Goal: Task Accomplishment & Management: Complete application form

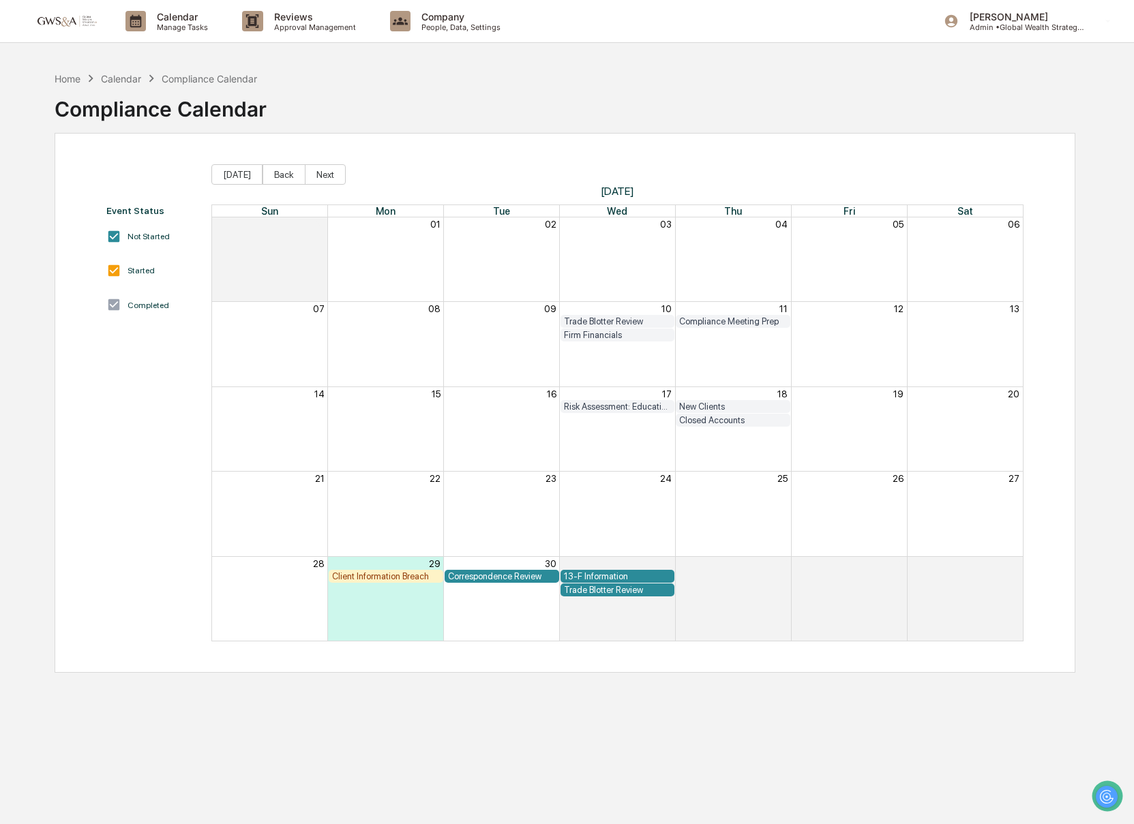
click at [354, 578] on div "Client Information Breach" at bounding box center [386, 576] width 108 height 10
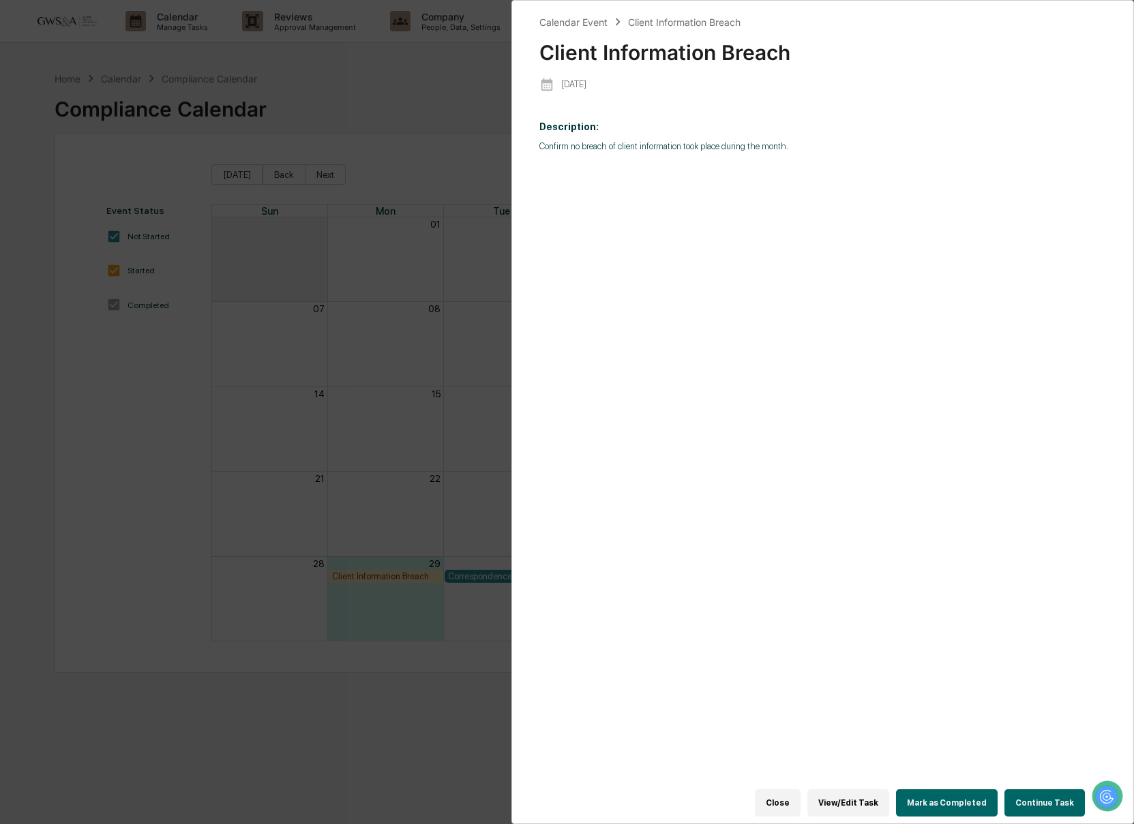
click at [1046, 806] on button "Continue Task" at bounding box center [1044, 802] width 80 height 27
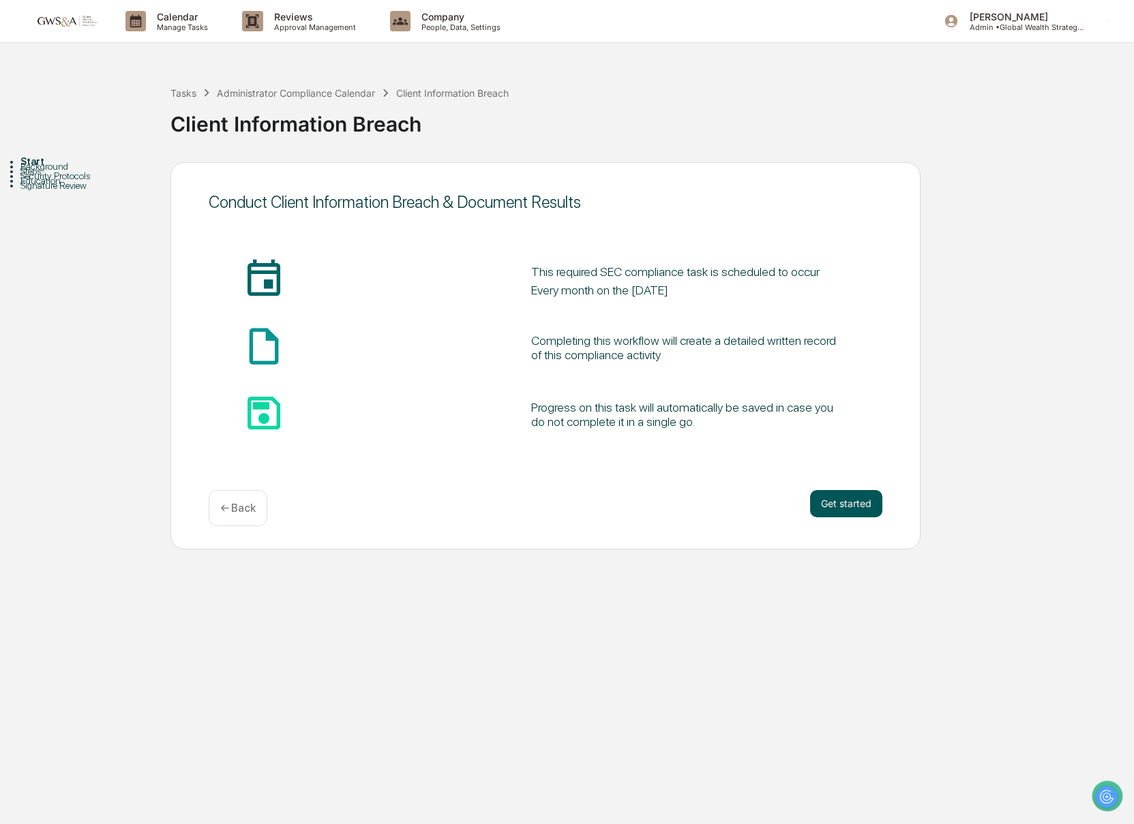
click at [853, 500] on button "Get started" at bounding box center [846, 503] width 72 height 27
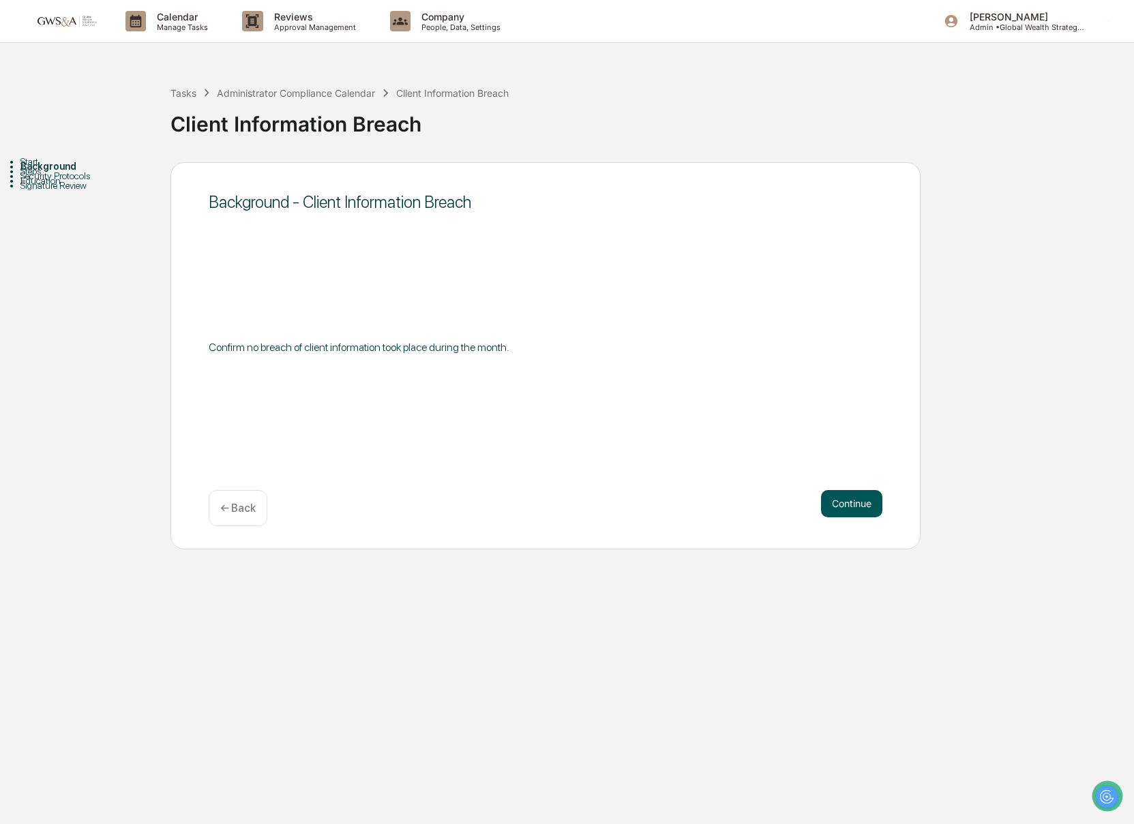
click at [871, 506] on button "Continue" at bounding box center [851, 503] width 61 height 27
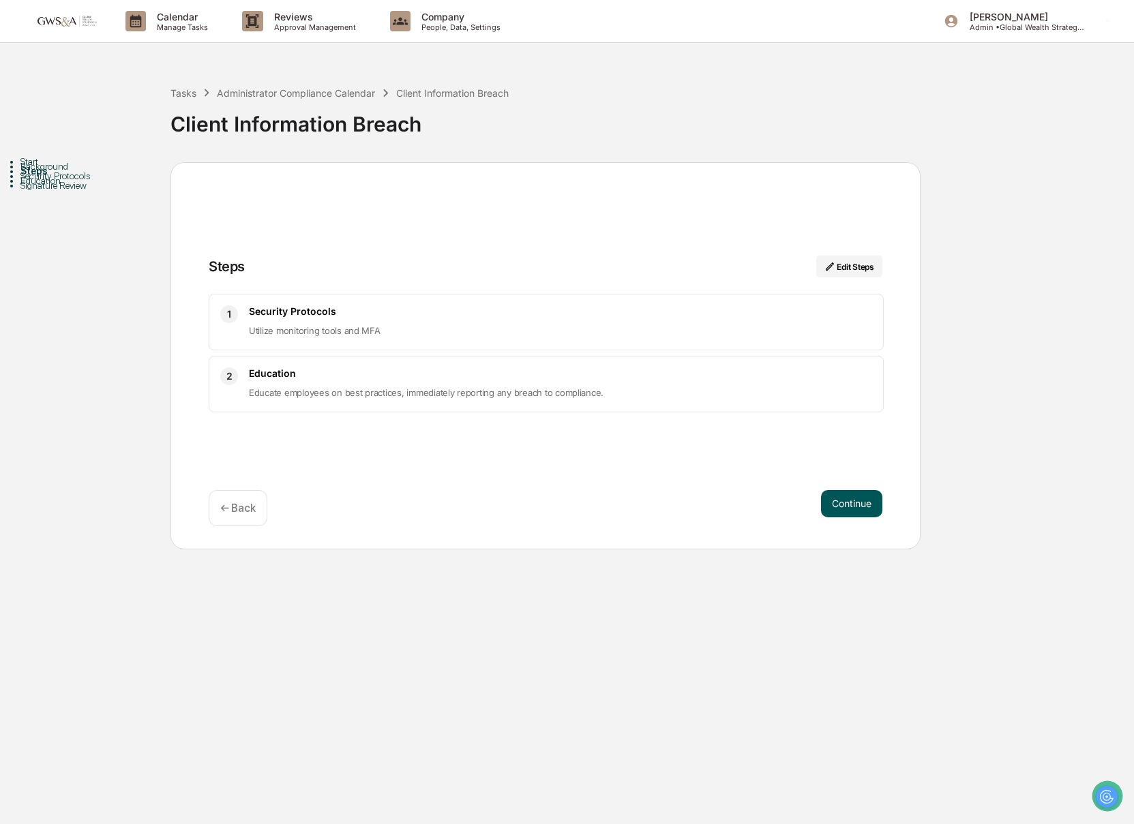
click at [863, 504] on button "Continue" at bounding box center [851, 503] width 61 height 27
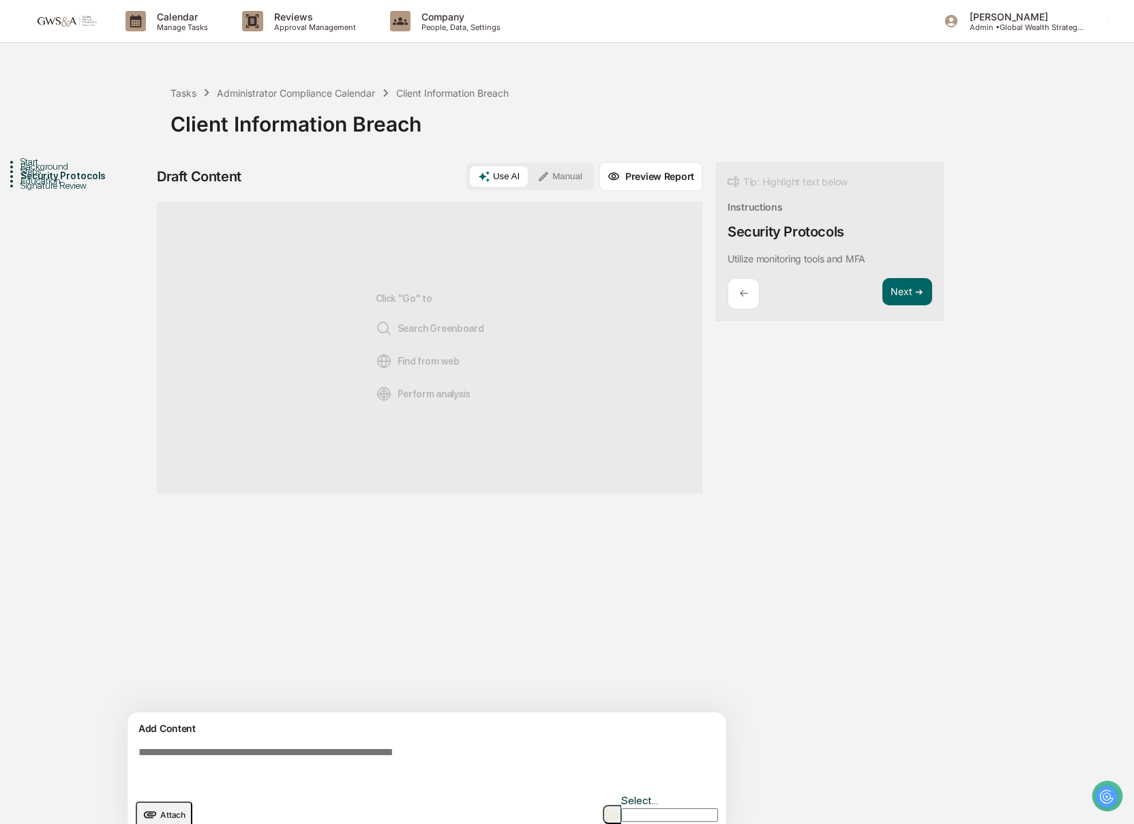
click at [390, 745] on textarea at bounding box center [429, 765] width 593 height 49
click at [391, 746] on textarea "To enrich screen reader interactions, please activate Accessibility in Grammarl…" at bounding box center [429, 765] width 593 height 49
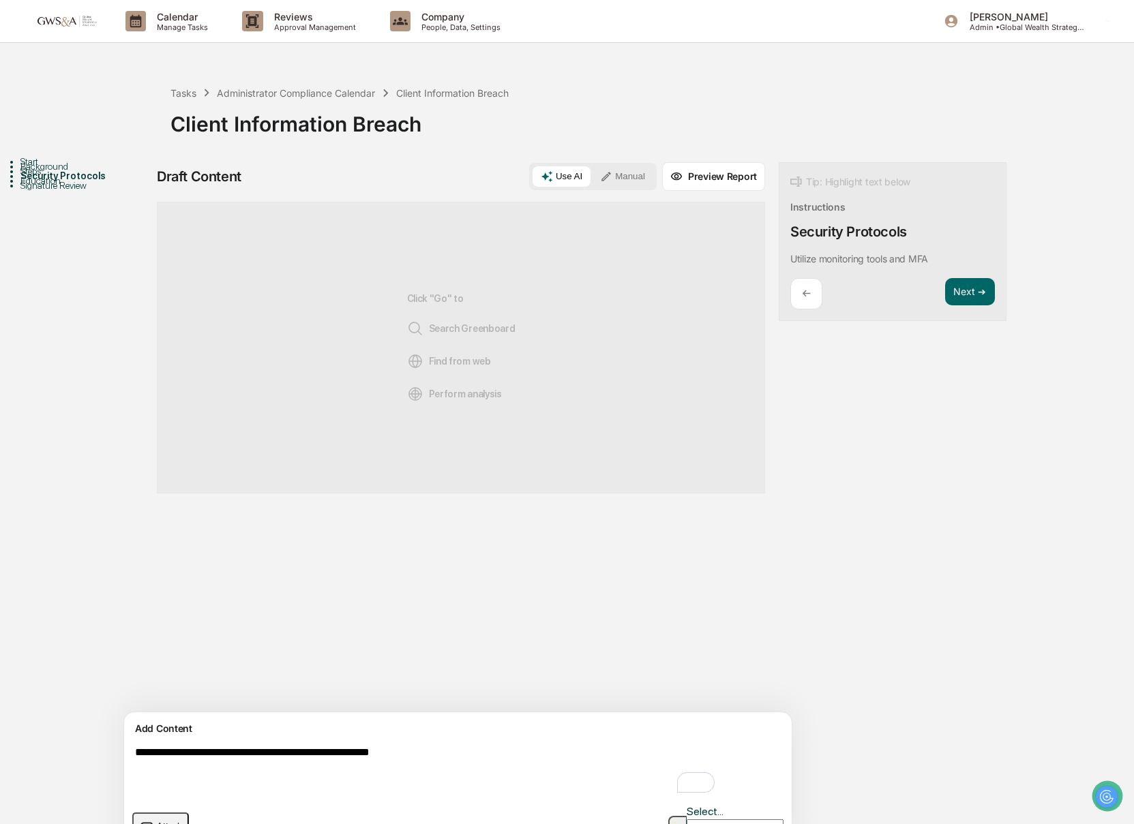
scroll to position [21, 0]
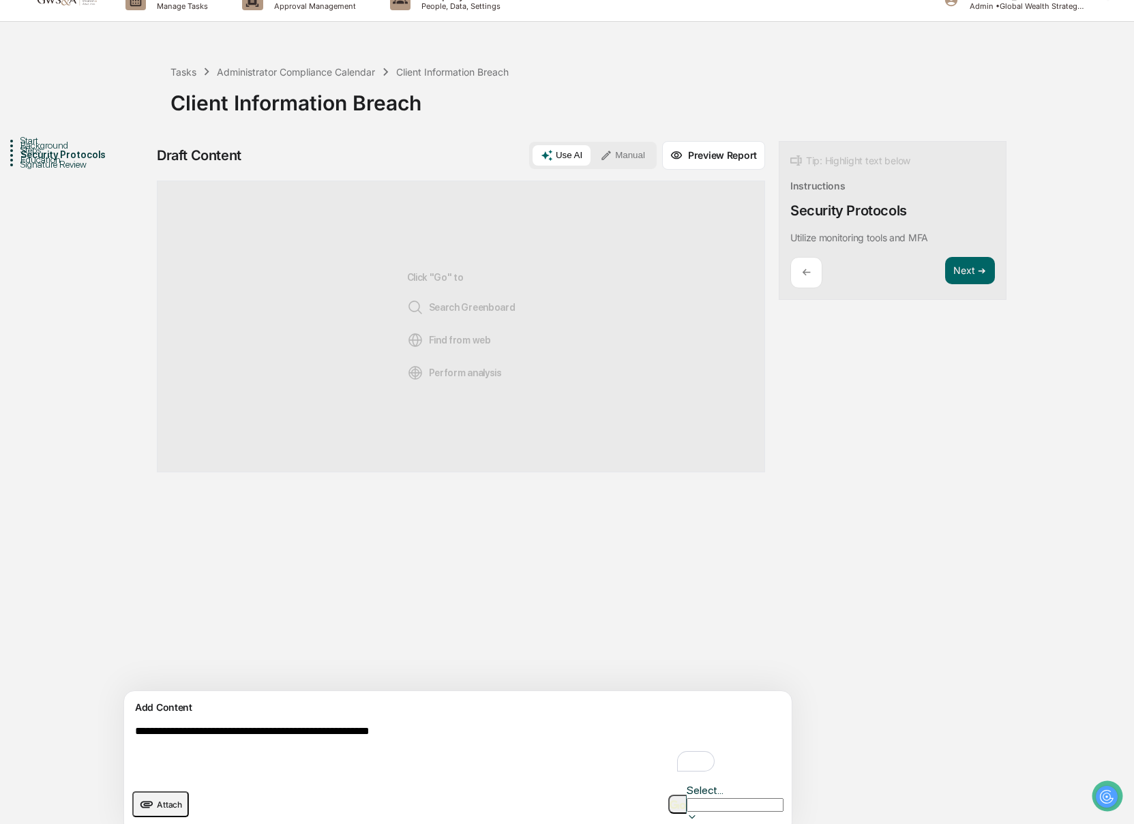
type textarea "**********"
click at [675, 802] on button "button" at bounding box center [677, 804] width 18 height 19
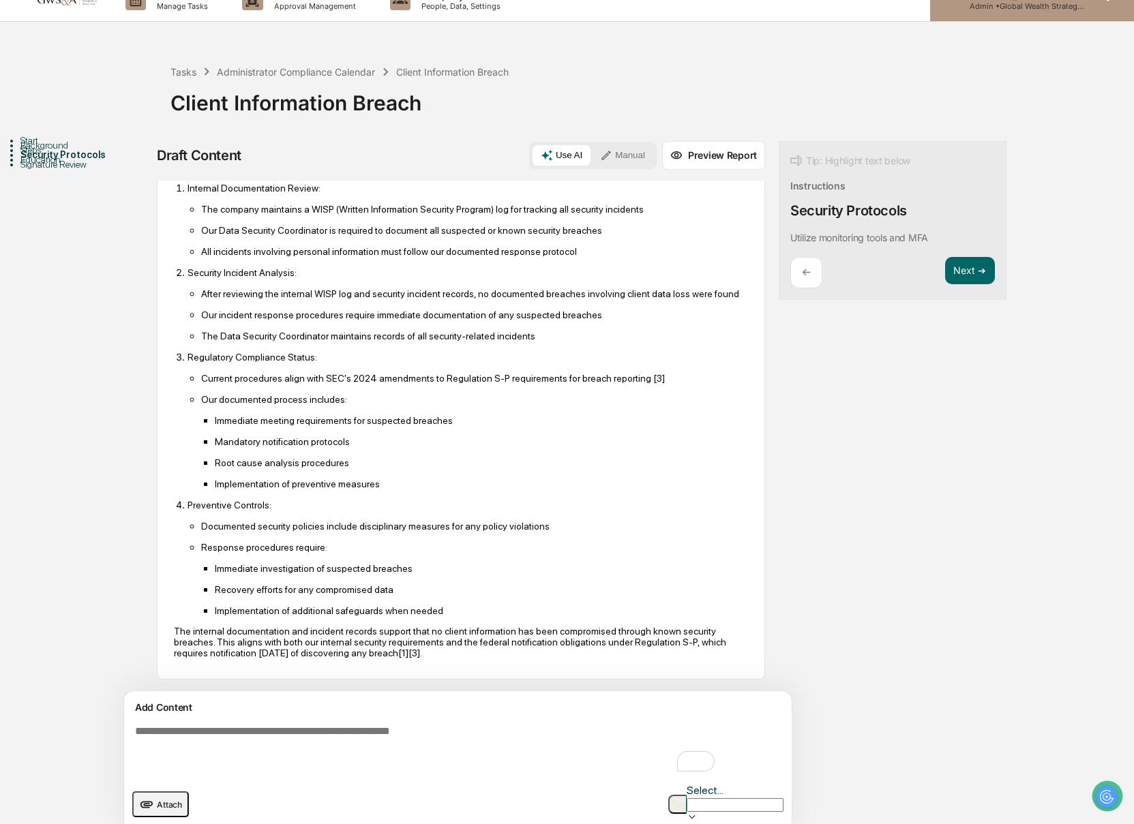
scroll to position [140, 0]
click at [945, 273] on button "Next ➔" at bounding box center [970, 271] width 50 height 28
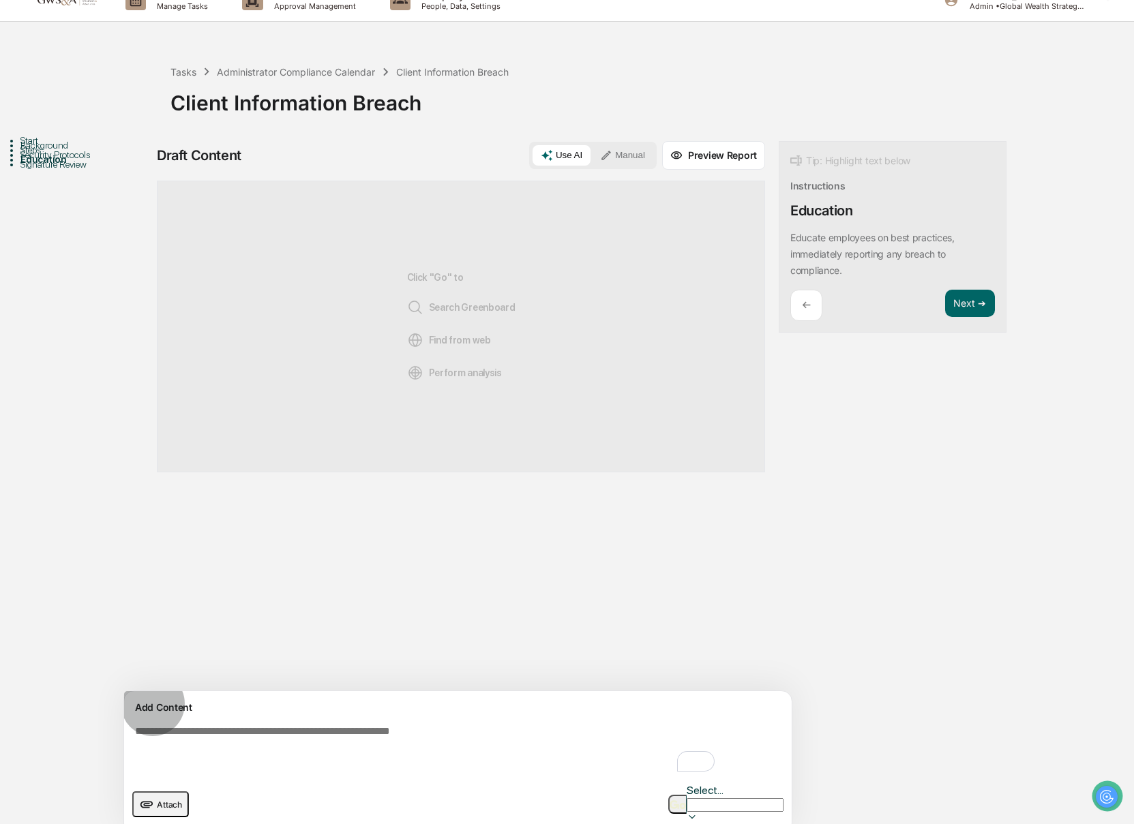
scroll to position [16, 0]
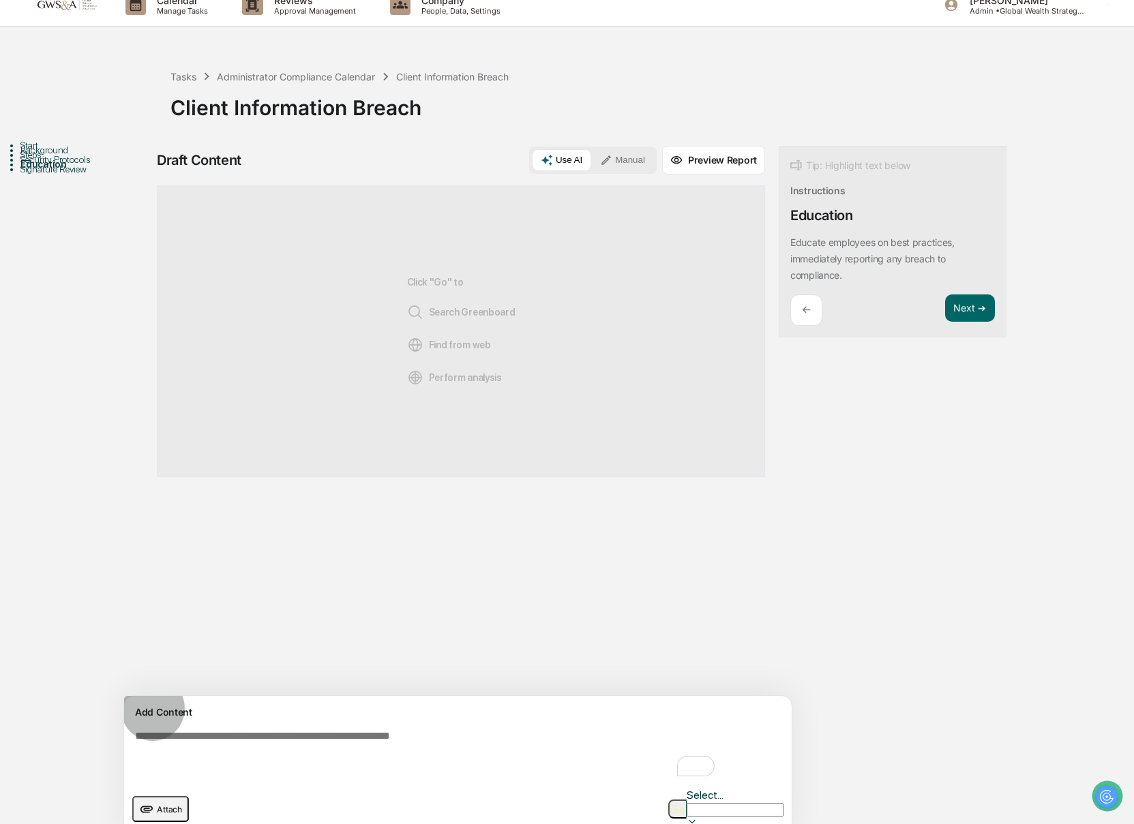
click at [164, 804] on span "Attach" at bounding box center [169, 809] width 25 height 10
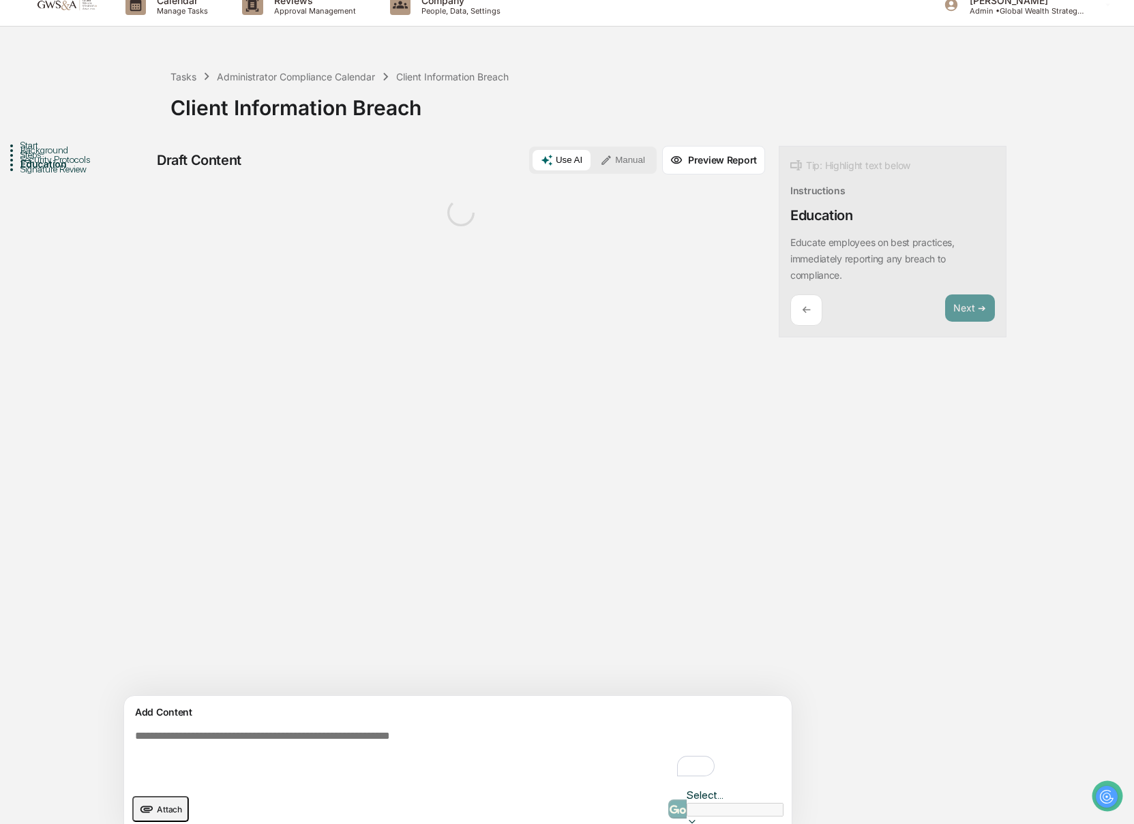
scroll to position [21, 0]
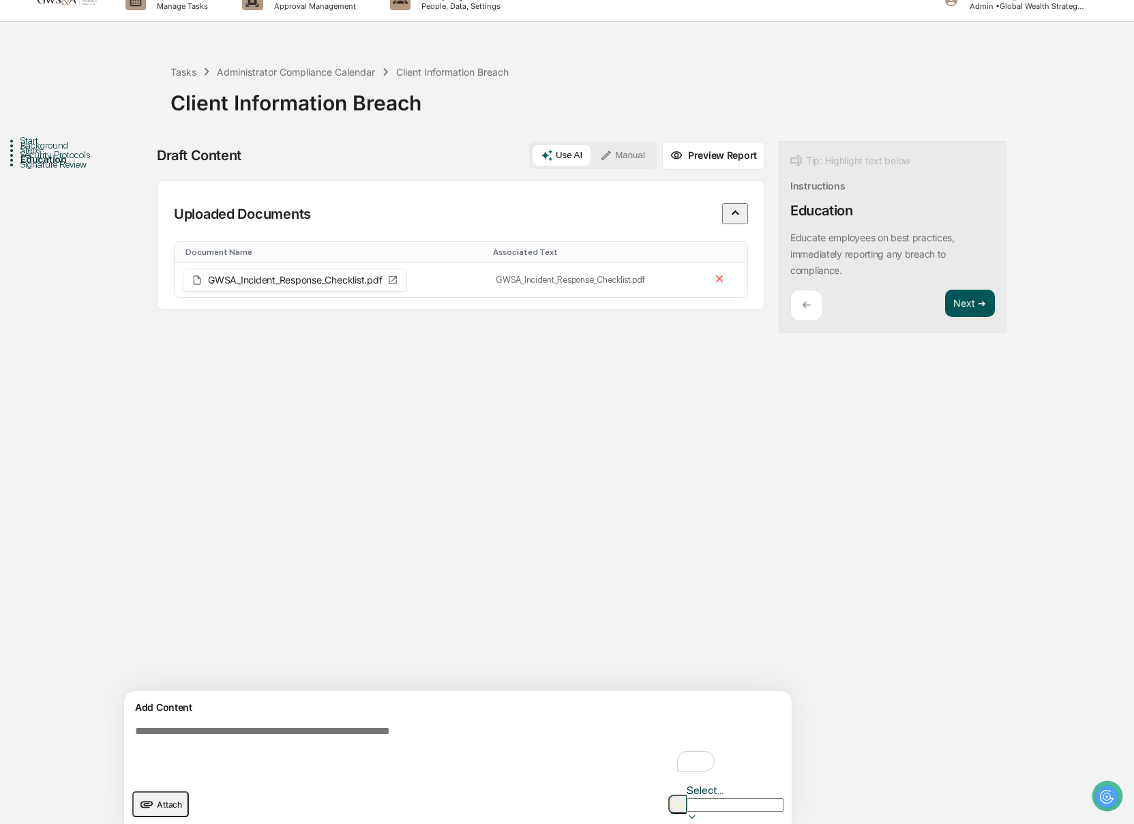
click at [945, 301] on button "Next ➔" at bounding box center [970, 304] width 50 height 28
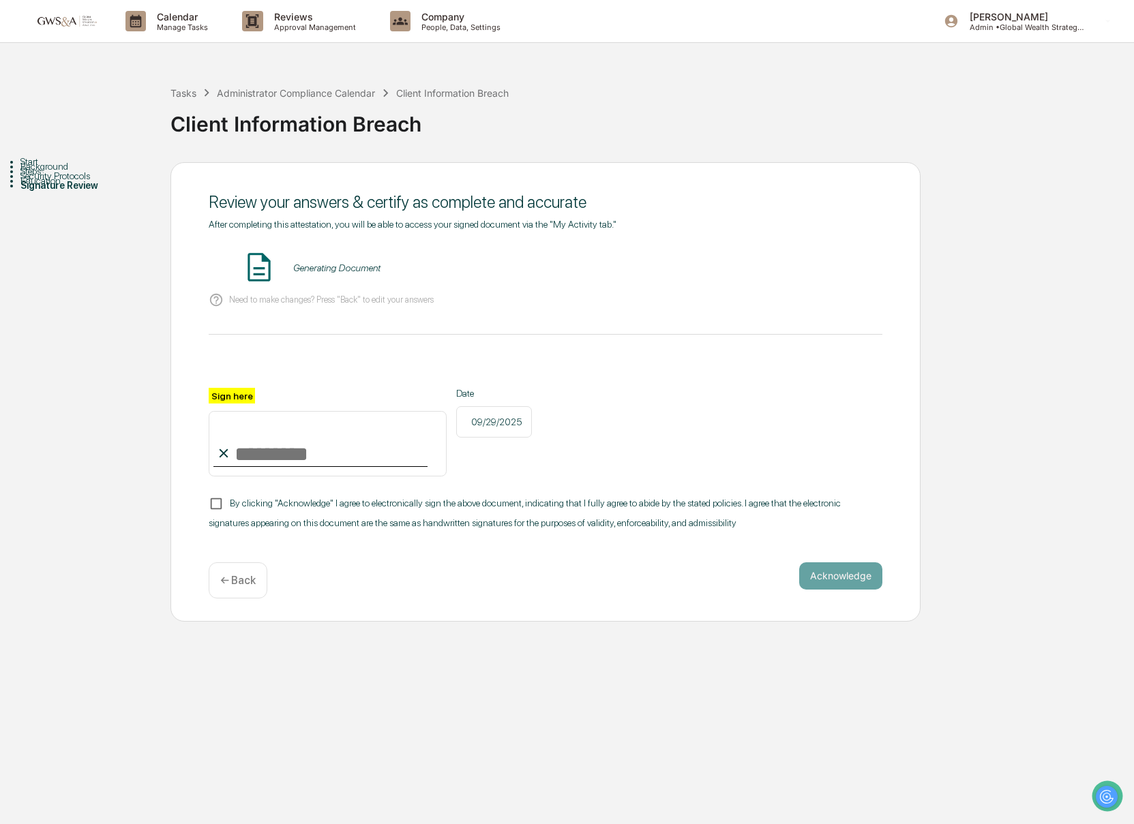
scroll to position [0, 0]
click at [296, 434] on input "Sign here" at bounding box center [328, 443] width 238 height 65
type input "**********"
click at [794, 265] on button "VIEW" at bounding box center [804, 267] width 89 height 23
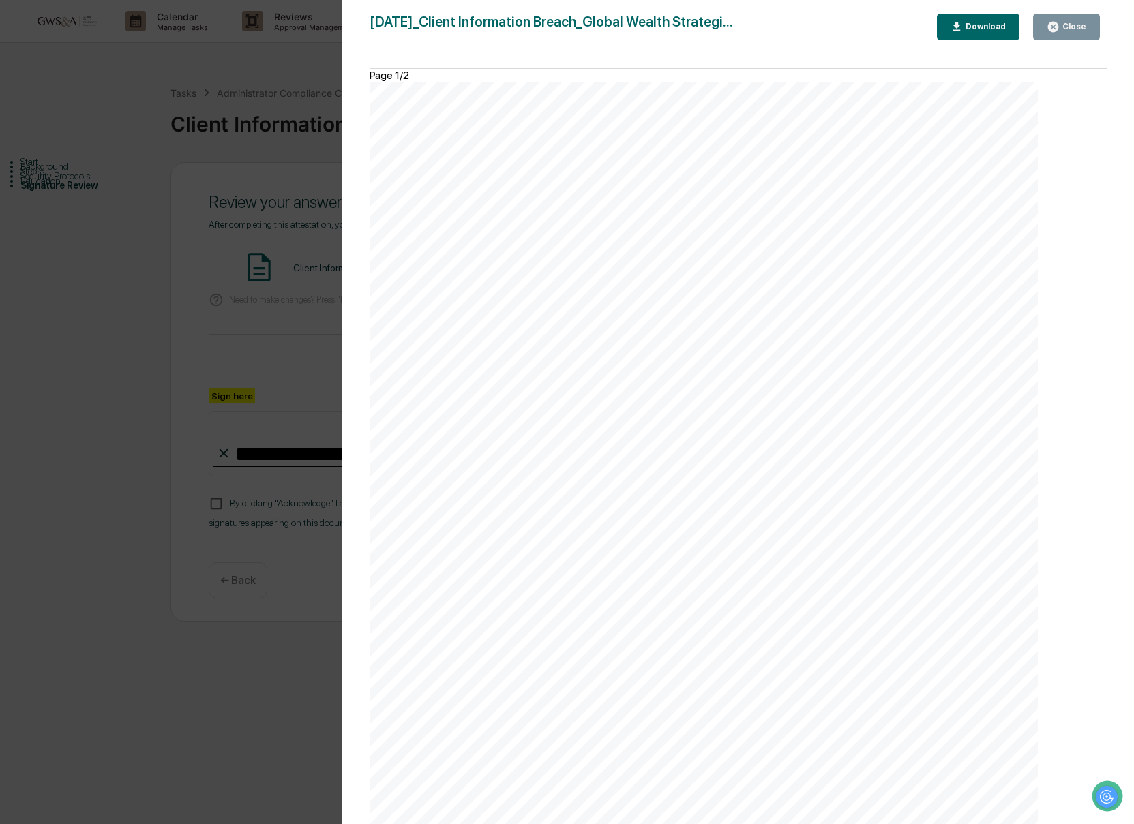
click at [1068, 30] on div "Close" at bounding box center [1072, 27] width 27 height 10
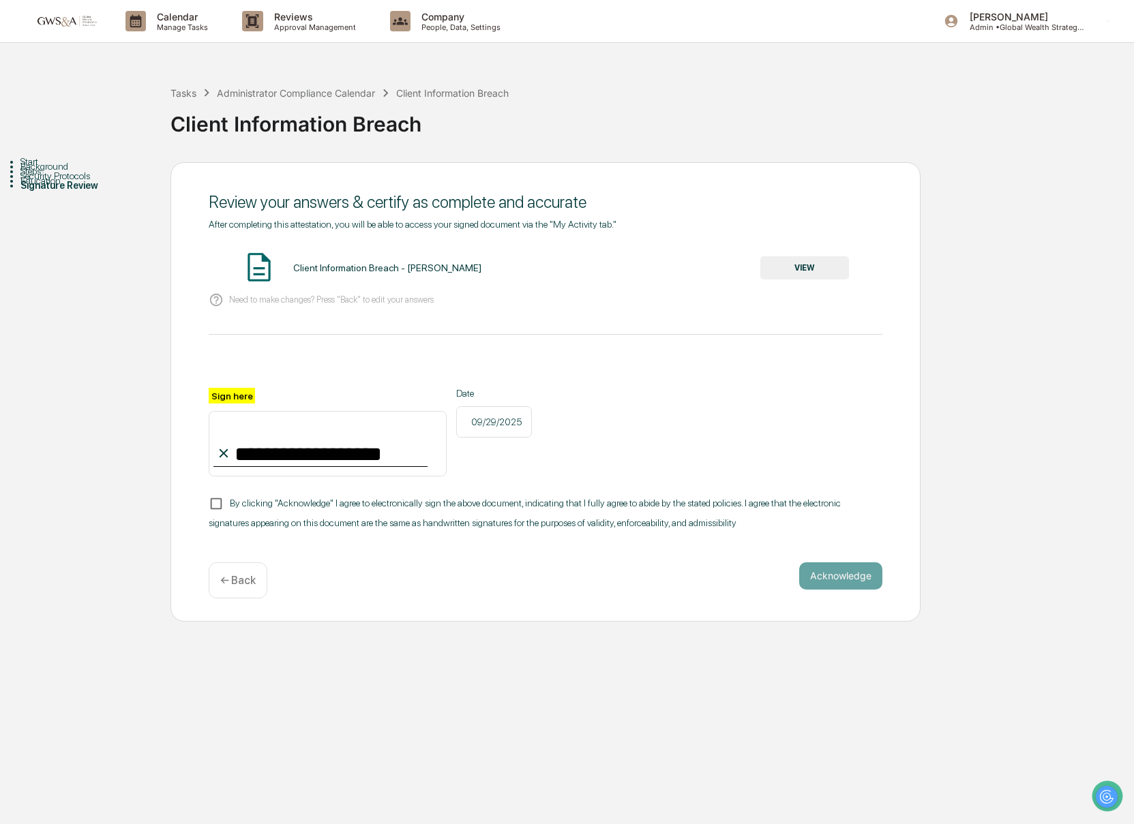
click at [248, 498] on span "By clicking "Acknowledge" I agree to electronically sign the above document, in…" at bounding box center [525, 513] width 632 height 31
click at [834, 580] on button "Acknowledge" at bounding box center [840, 575] width 83 height 27
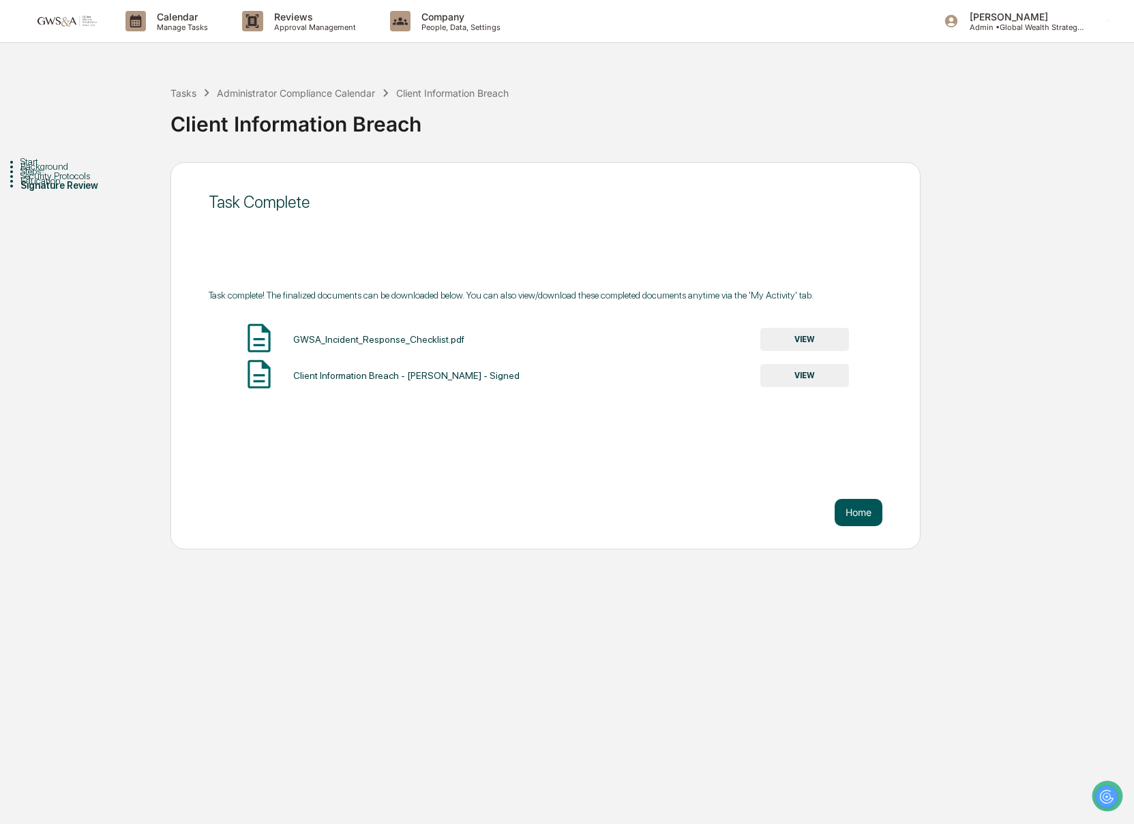
click at [859, 518] on button "Home" at bounding box center [858, 512] width 48 height 27
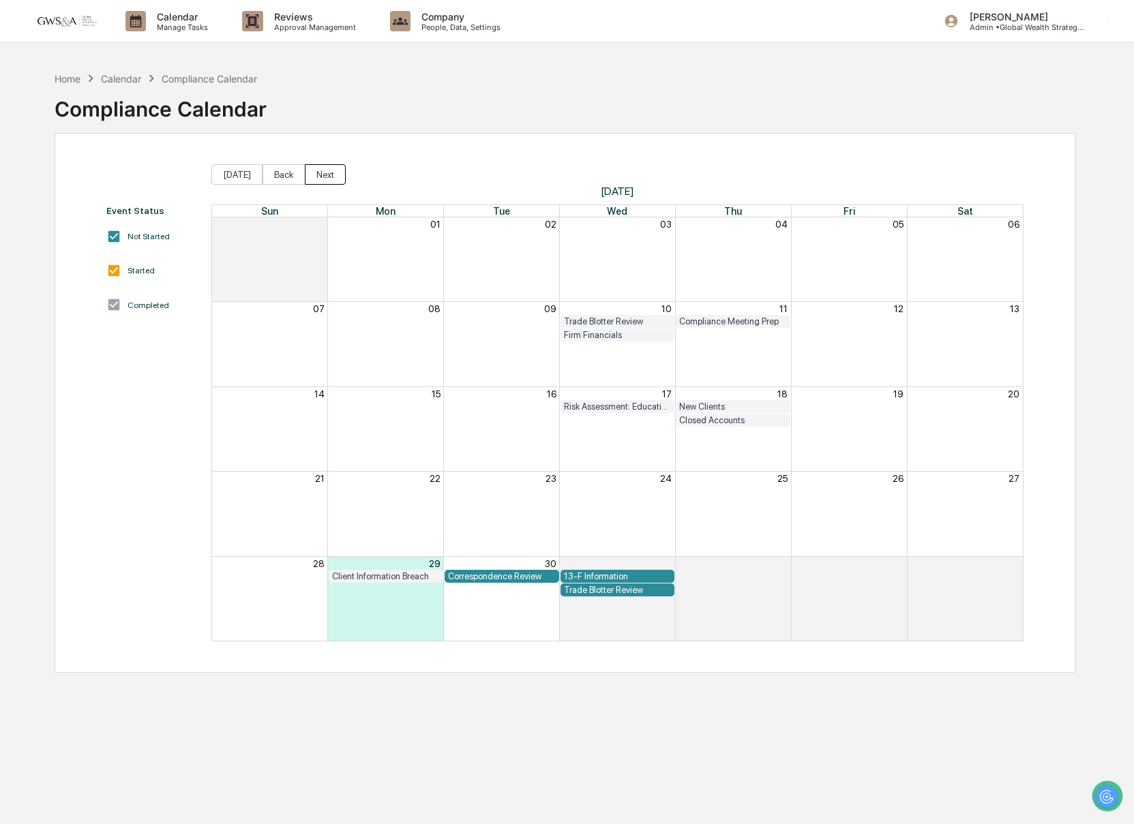
click at [324, 182] on button "Next" at bounding box center [325, 174] width 41 height 20
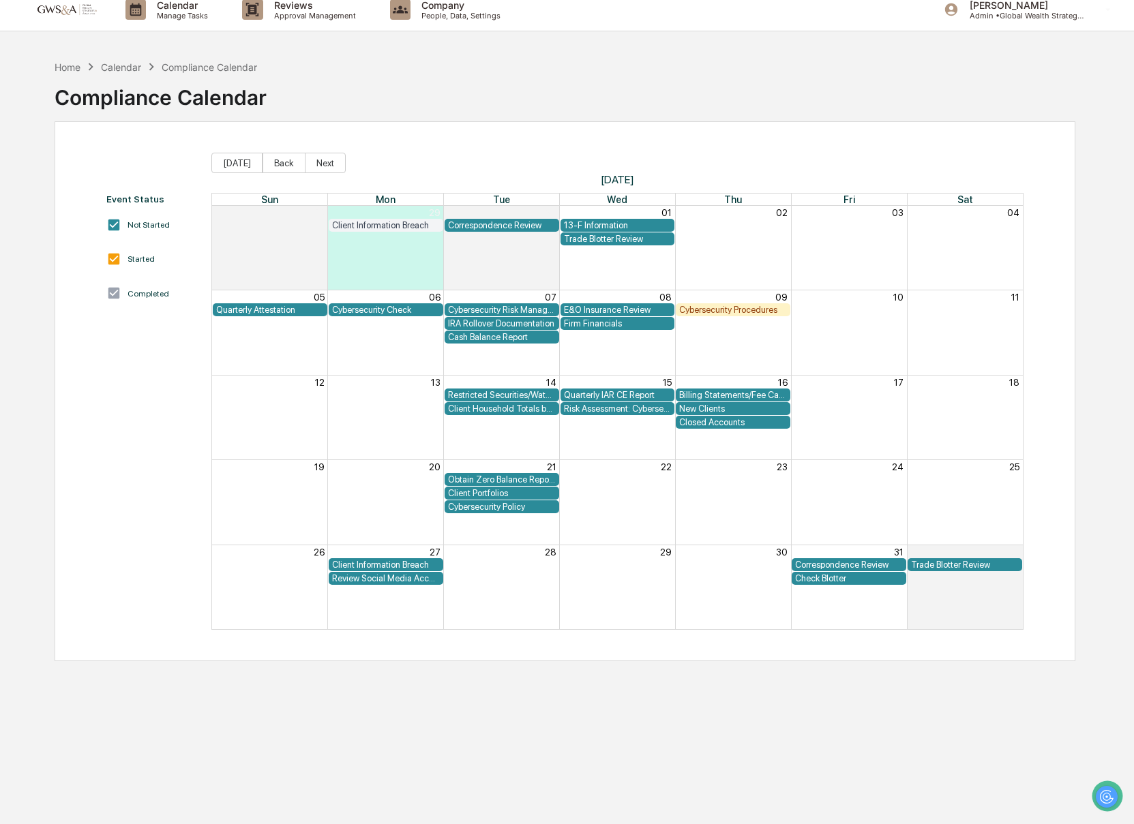
scroll to position [10, 0]
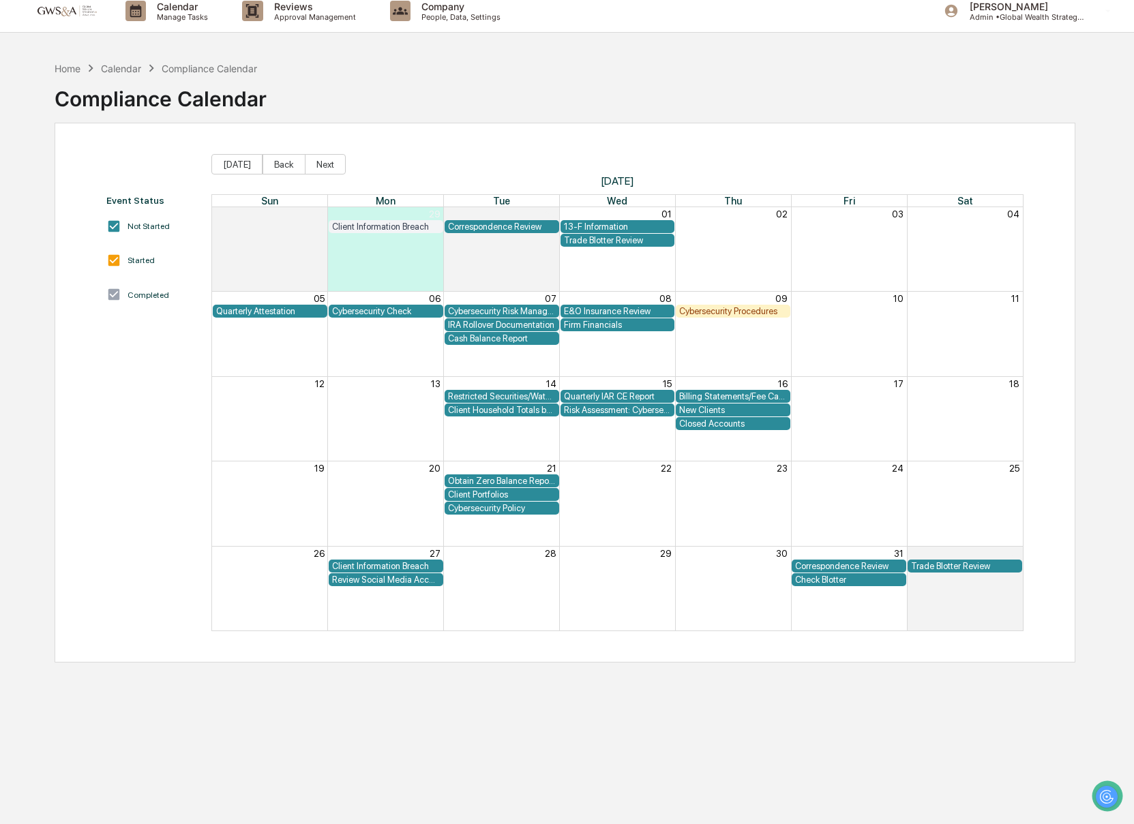
click at [419, 150] on div "Event Status Not Started Started Completed [DATE] Back Next [DATE] Sun Mon Tue …" at bounding box center [565, 393] width 1021 height 540
click at [417, 311] on div "Cybersecurity Check" at bounding box center [386, 310] width 108 height 10
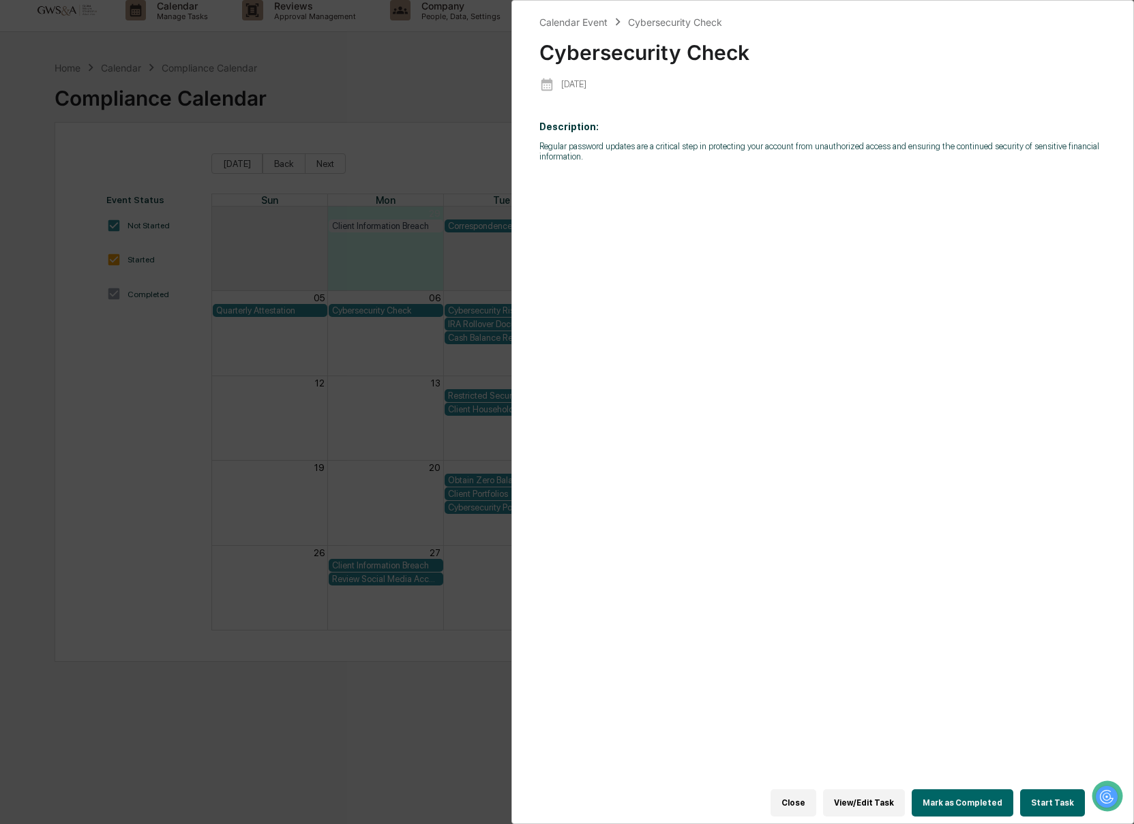
click at [1065, 798] on button "Start Task" at bounding box center [1052, 802] width 65 height 27
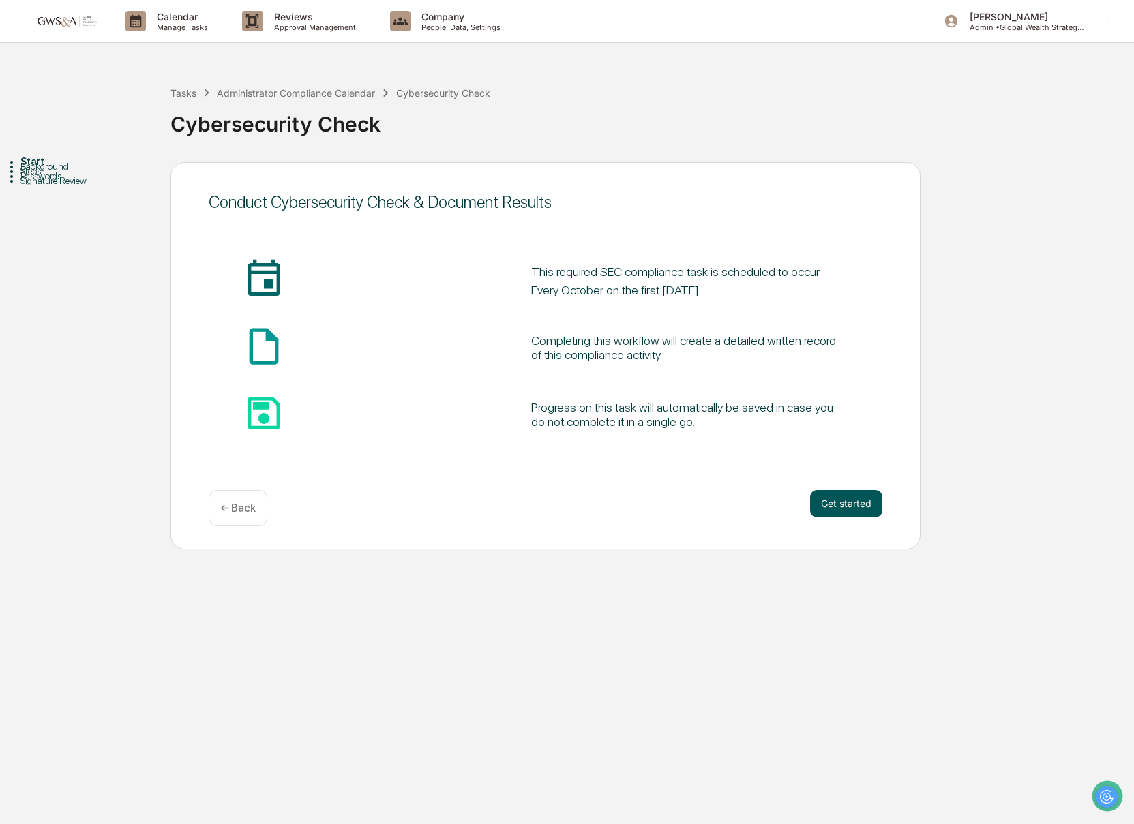
click at [841, 512] on button "Get started" at bounding box center [846, 503] width 72 height 27
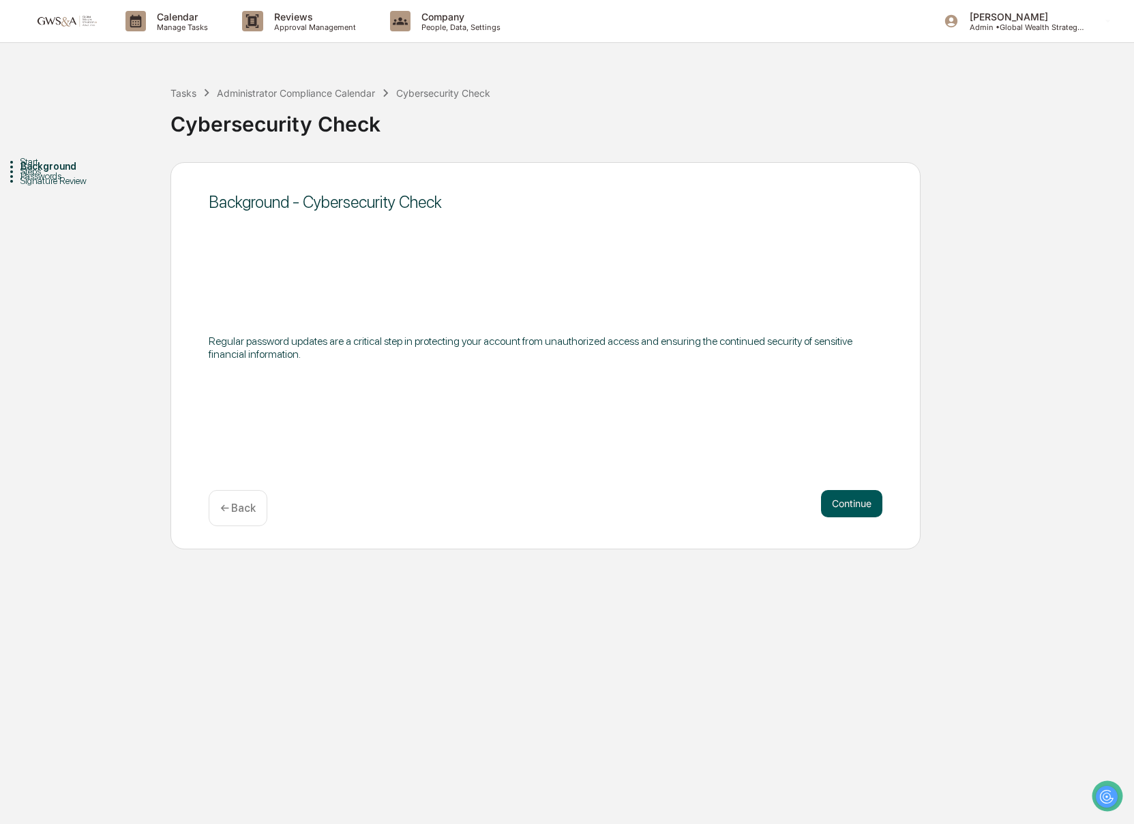
click at [852, 517] on button "Continue" at bounding box center [851, 503] width 61 height 27
